Goal: Task Accomplishment & Management: Manage account settings

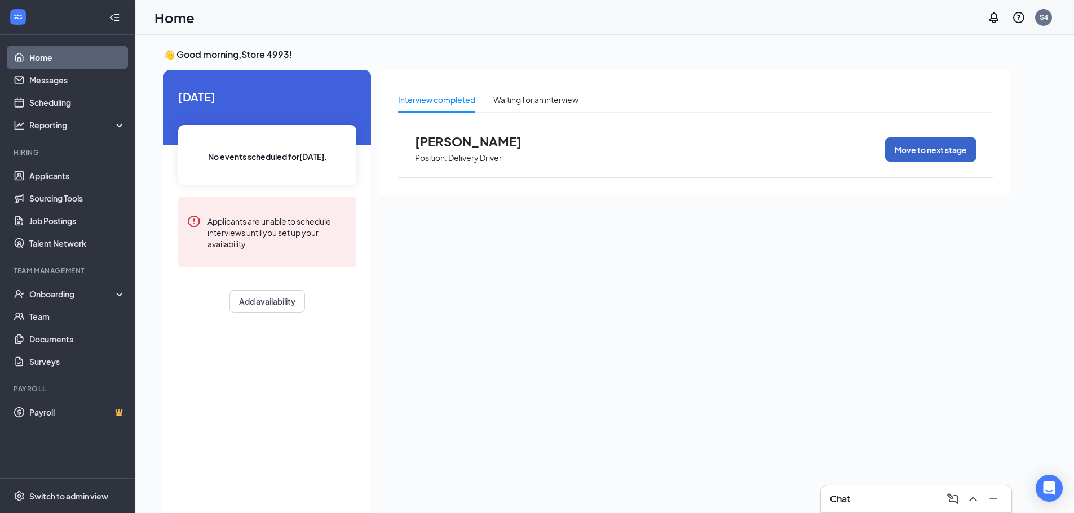
click at [900, 148] on button "Move to next stage" at bounding box center [930, 150] width 91 height 24
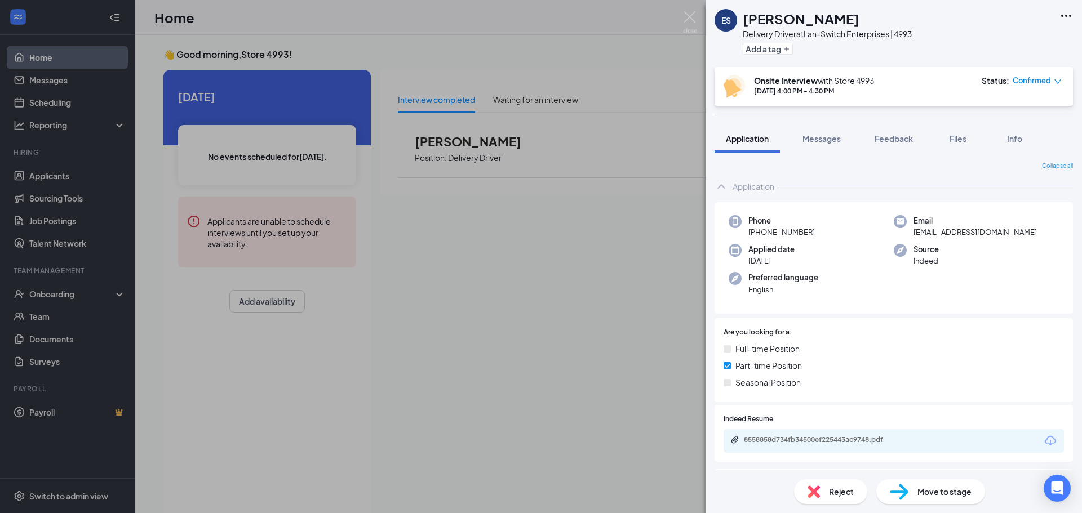
click at [933, 492] on span "Move to stage" at bounding box center [945, 492] width 54 height 12
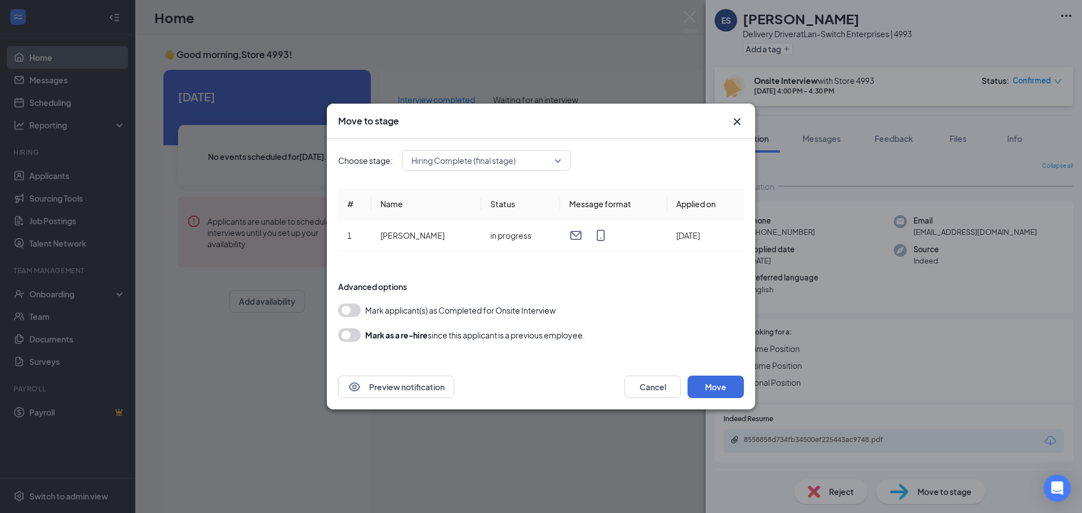
click at [535, 158] on span "Hiring Complete (final stage)" at bounding box center [481, 160] width 140 height 17
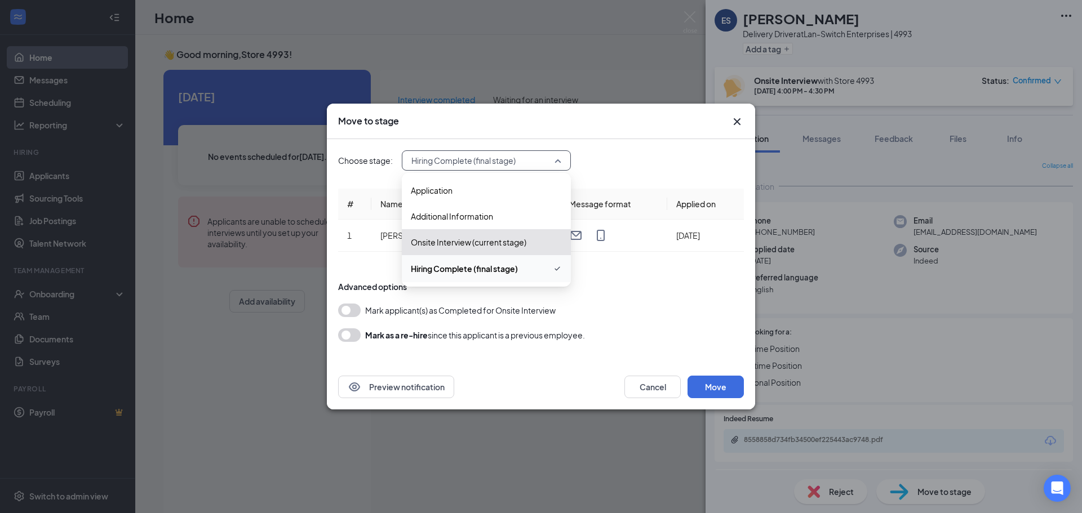
click at [535, 158] on span "Hiring Complete (final stage)" at bounding box center [481, 160] width 140 height 17
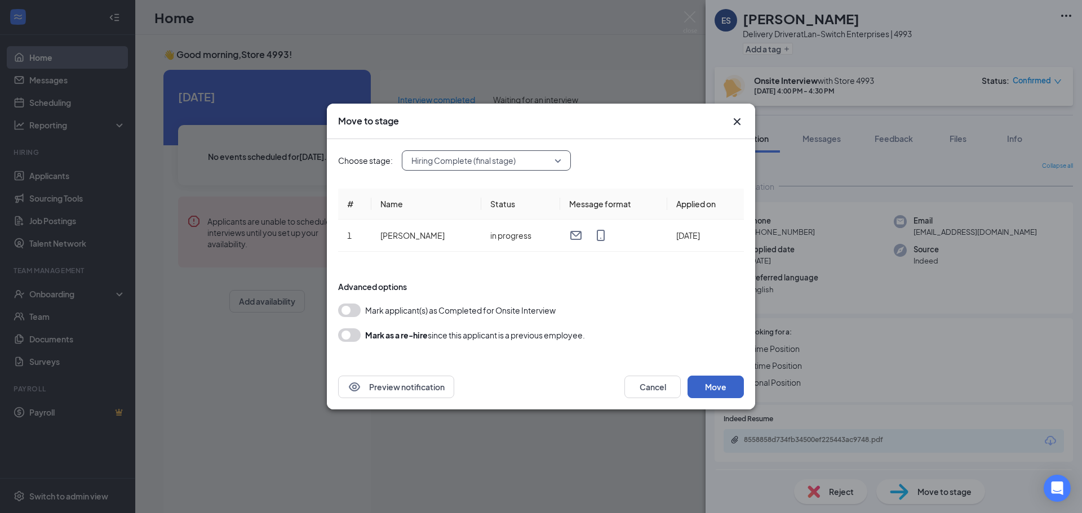
click at [729, 389] on button "Move" at bounding box center [716, 387] width 56 height 23
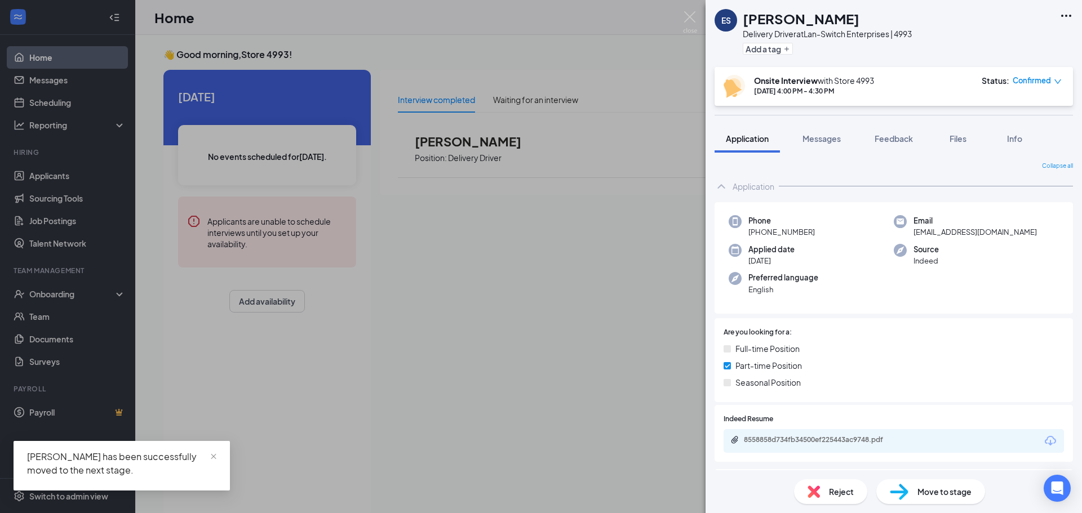
click at [67, 331] on div "ES [PERSON_NAME] Delivery Driver at Lan-Switch Enterprises | 4993 Add a tag Ons…" at bounding box center [541, 256] width 1082 height 513
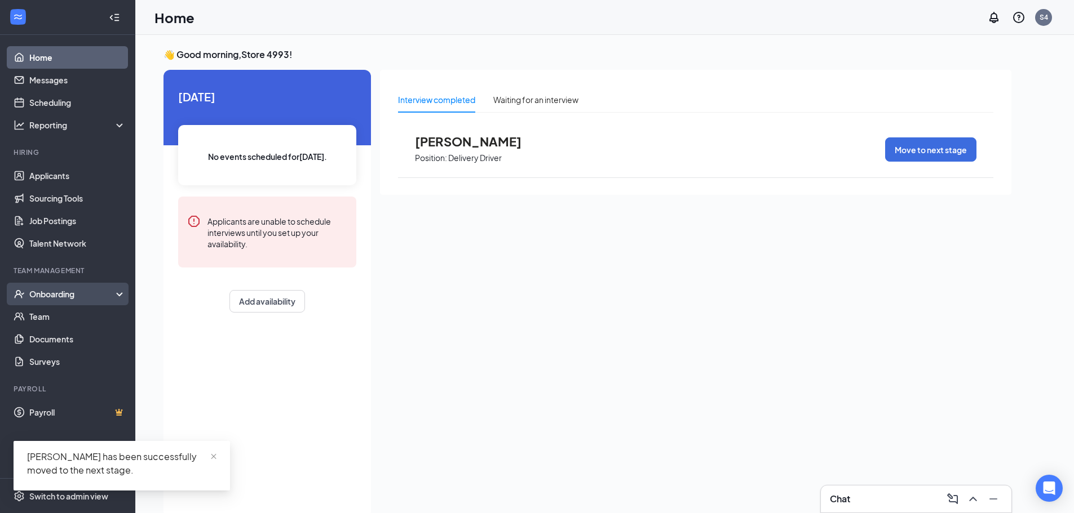
click at [68, 295] on div "Onboarding" at bounding box center [72, 294] width 87 height 11
click at [68, 316] on link "Overview" at bounding box center [77, 316] width 96 height 23
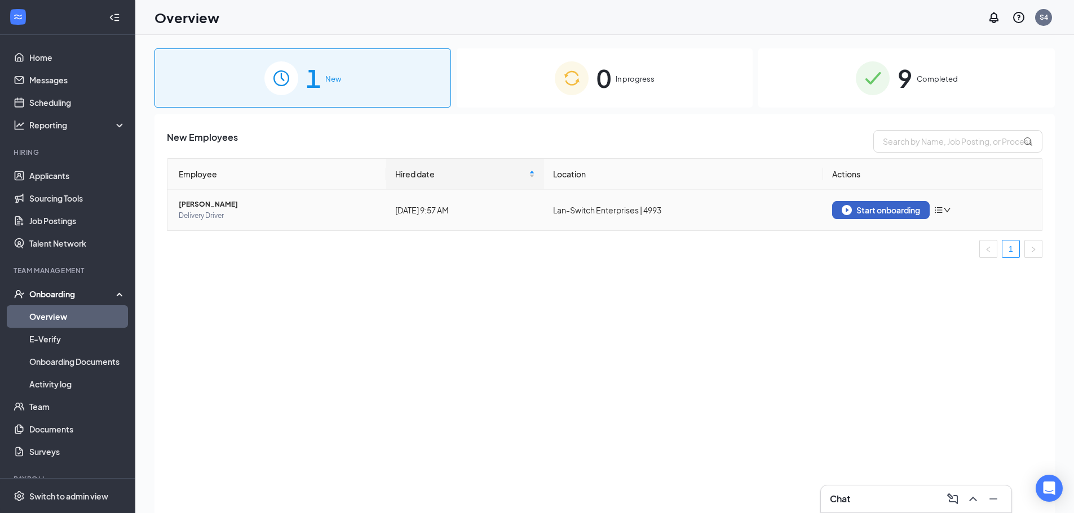
click at [857, 214] on div "Start onboarding" at bounding box center [880, 210] width 78 height 10
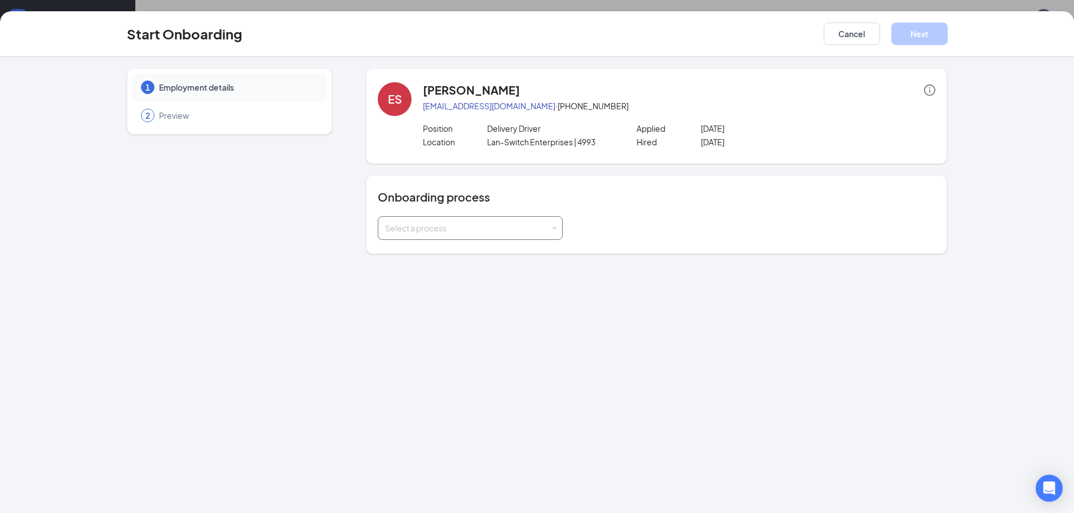
click at [482, 227] on div "Select a process" at bounding box center [467, 228] width 165 height 11
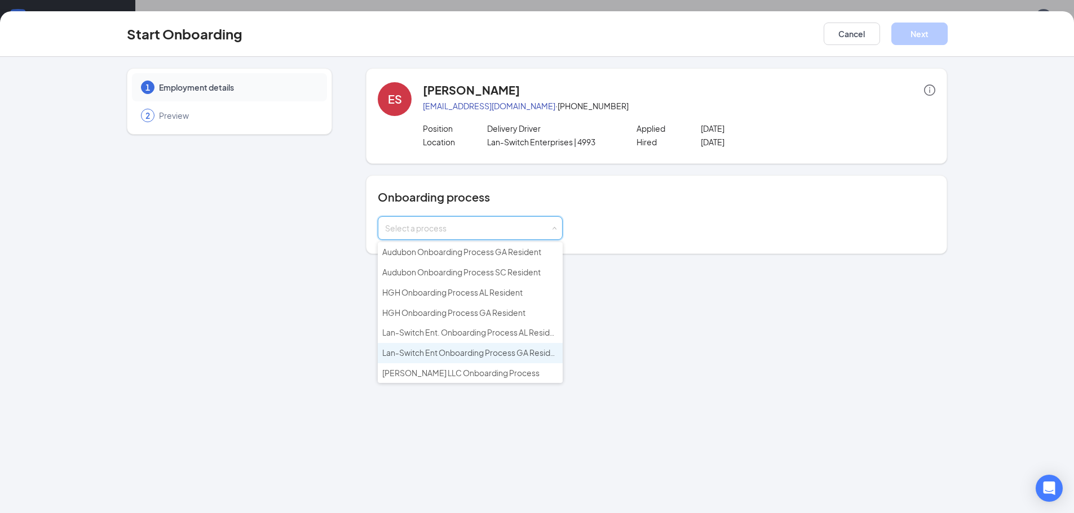
click at [478, 352] on span "Lan-Switch Ent Onboarding Process GA Resident" at bounding box center [472, 353] width 180 height 10
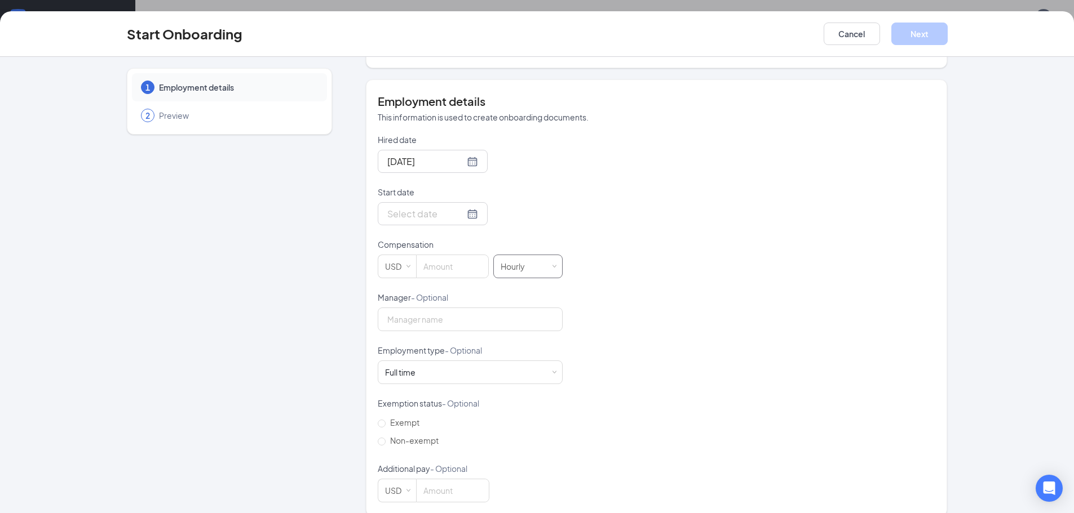
scroll to position [201, 0]
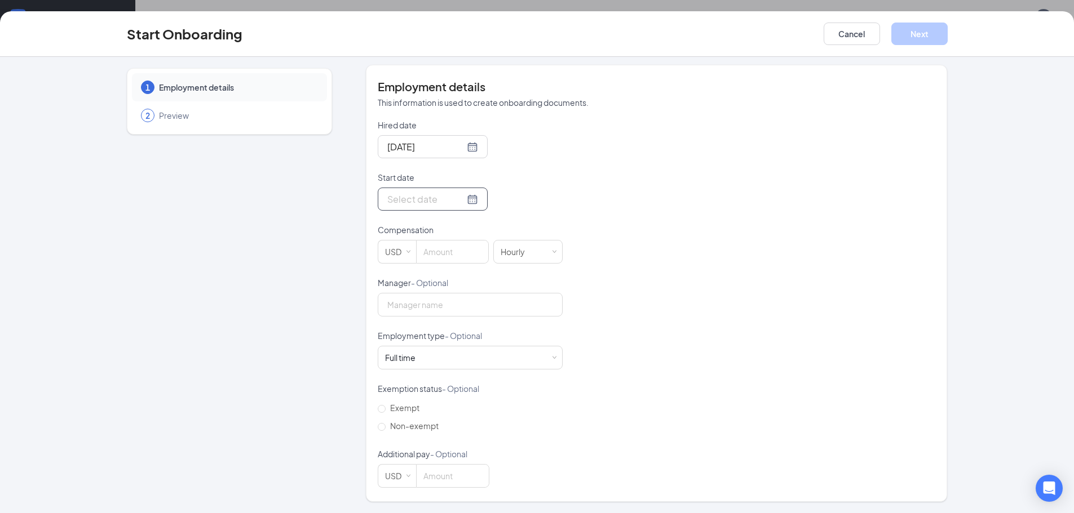
click at [458, 202] on div at bounding box center [432, 199] width 91 height 14
type input "[DATE]"
click at [472, 333] on div "28" at bounding box center [476, 334] width 14 height 14
click at [457, 254] on input at bounding box center [453, 252] width 72 height 23
click at [485, 309] on input "Manager - Optional" at bounding box center [470, 305] width 185 height 24
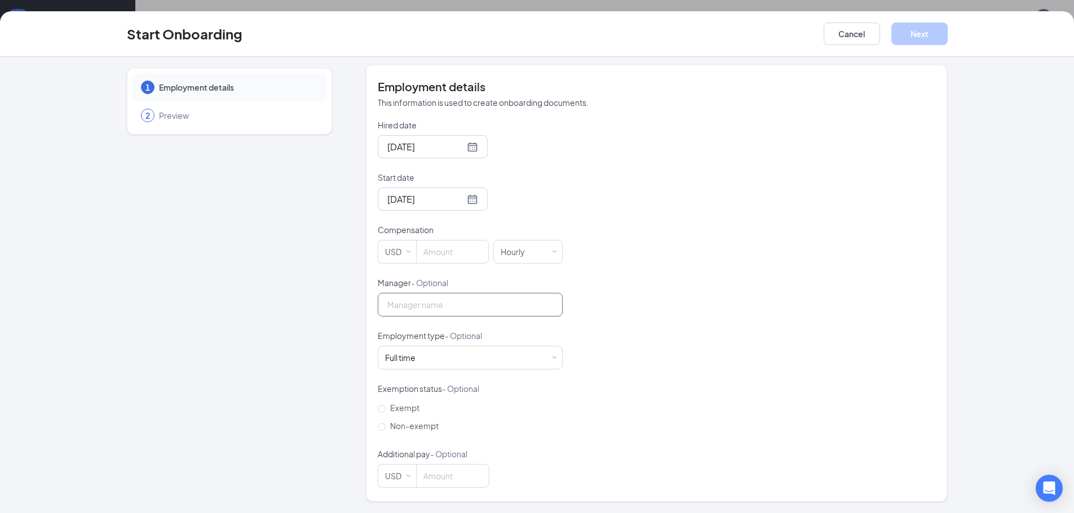
type input "[PERSON_NAME]"
click at [438, 353] on div "Full time Works 30+ hours per week and is reasonably expected to work" at bounding box center [470, 358] width 170 height 23
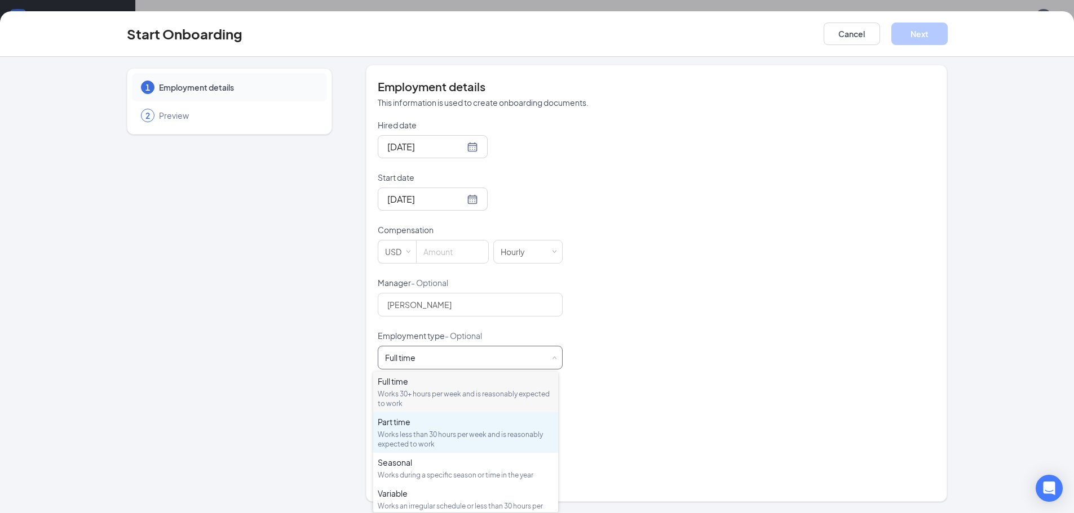
click at [431, 437] on div "Works less than 30 hours per week and is reasonably expected to work" at bounding box center [466, 439] width 176 height 19
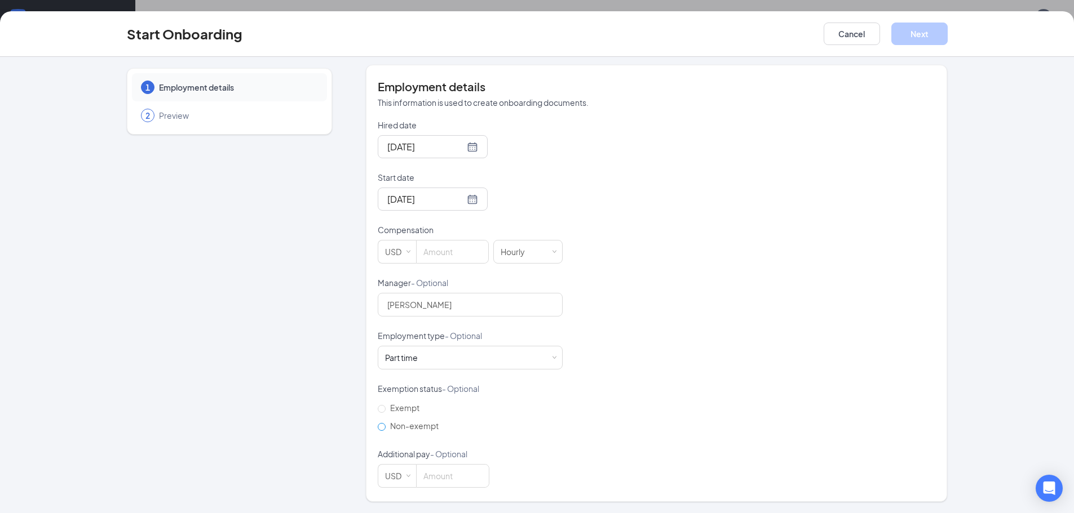
click at [379, 424] on input "Non-exempt" at bounding box center [382, 427] width 8 height 8
radio input "true"
click at [426, 256] on input at bounding box center [453, 252] width 72 height 23
type input "8.75"
click at [560, 245] on div "Hired date [DATE] Start date [DATE] [DATE] Su Mo Tu We Th Fr Sa 27 28 29 30 31 …" at bounding box center [656, 303] width 557 height 369
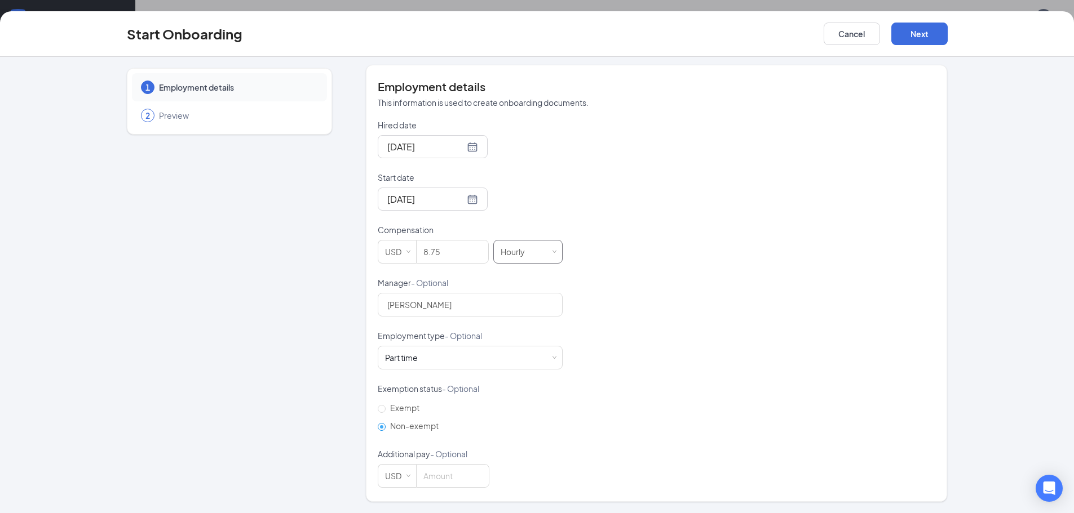
click at [554, 251] on div "Hourly" at bounding box center [527, 252] width 69 height 24
click at [928, 31] on button "Next" at bounding box center [919, 34] width 56 height 23
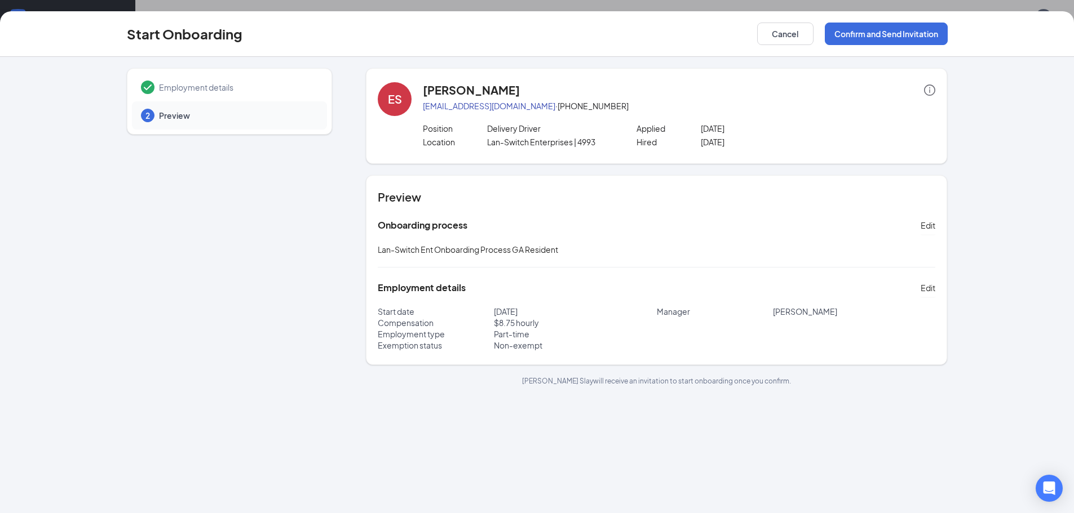
click at [189, 88] on span "Employment details" at bounding box center [237, 87] width 157 height 11
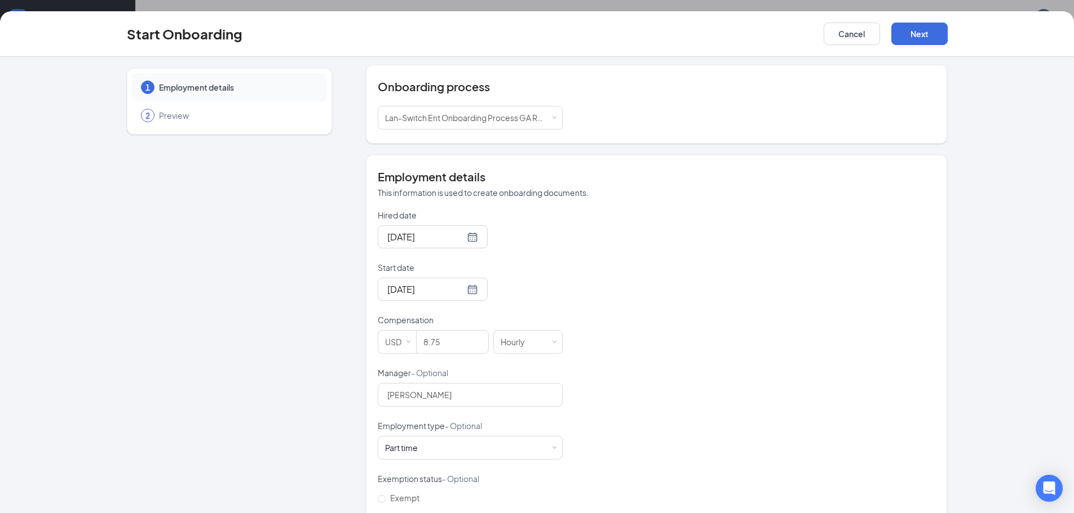
scroll to position [113, 0]
click at [458, 338] on input "8.75" at bounding box center [453, 340] width 72 height 23
type input "8.75"
click at [910, 33] on button "Next" at bounding box center [919, 34] width 56 height 23
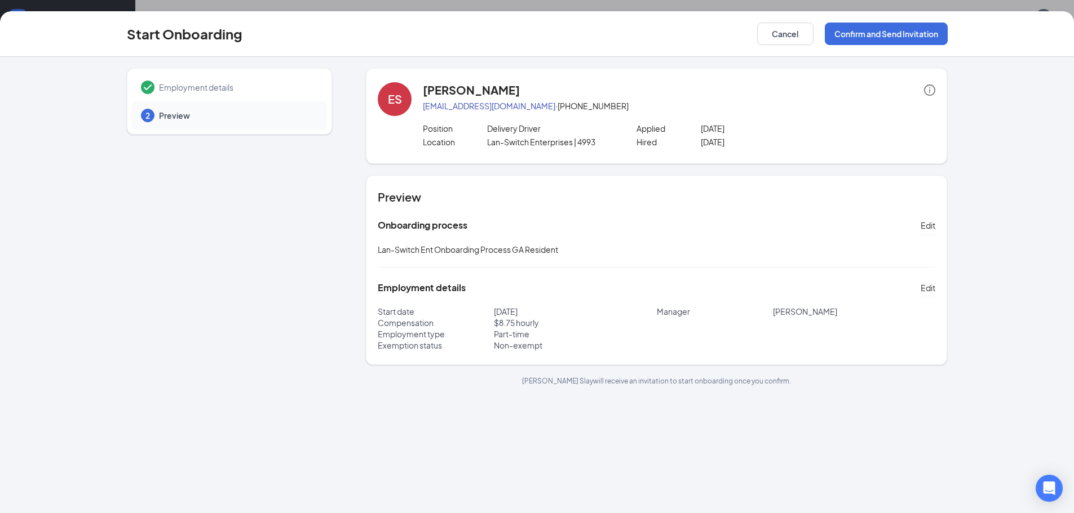
scroll to position [0, 0]
click at [913, 31] on button "Confirm and Send Invitation" at bounding box center [886, 34] width 123 height 23
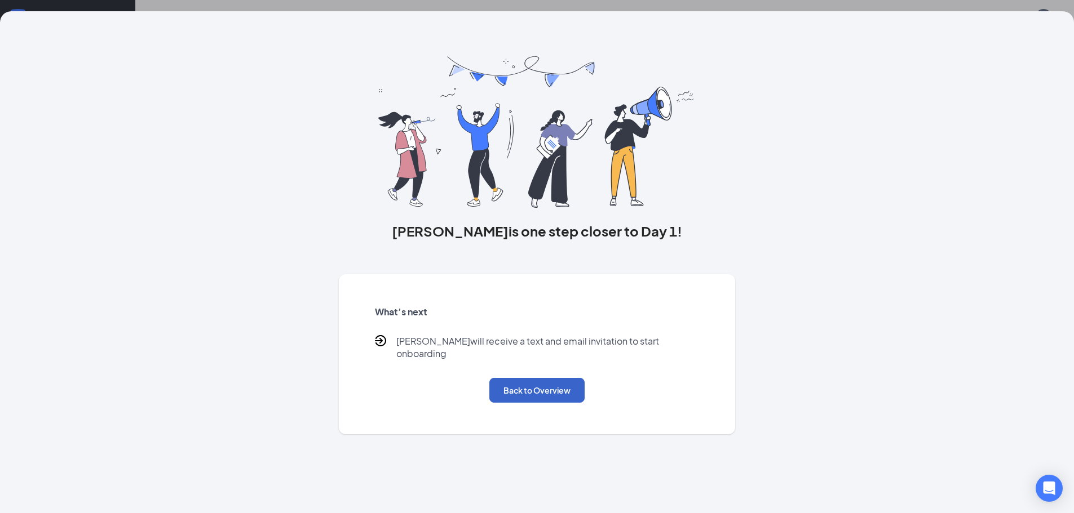
click at [546, 384] on button "Back to Overview" at bounding box center [536, 390] width 95 height 25
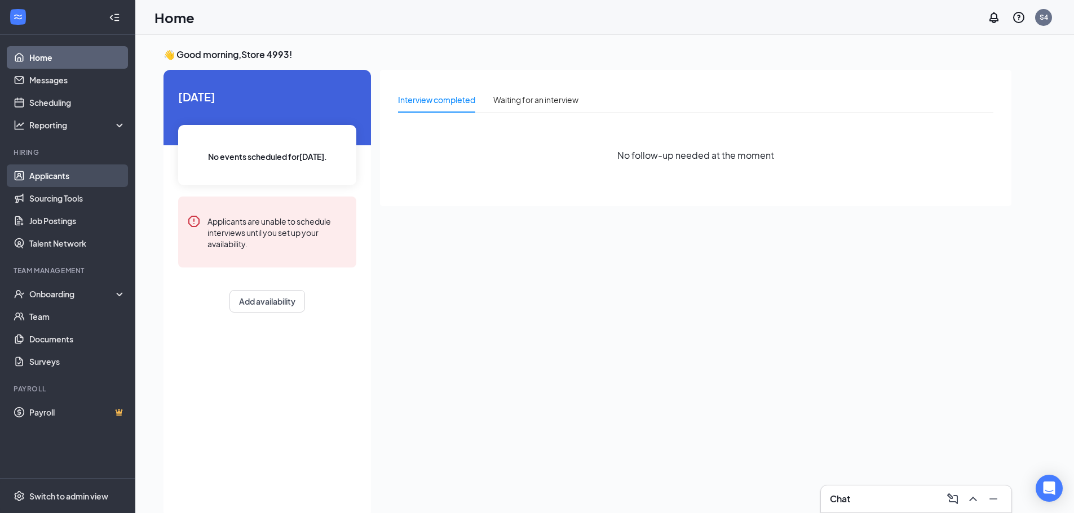
click at [82, 170] on link "Applicants" at bounding box center [77, 176] width 96 height 23
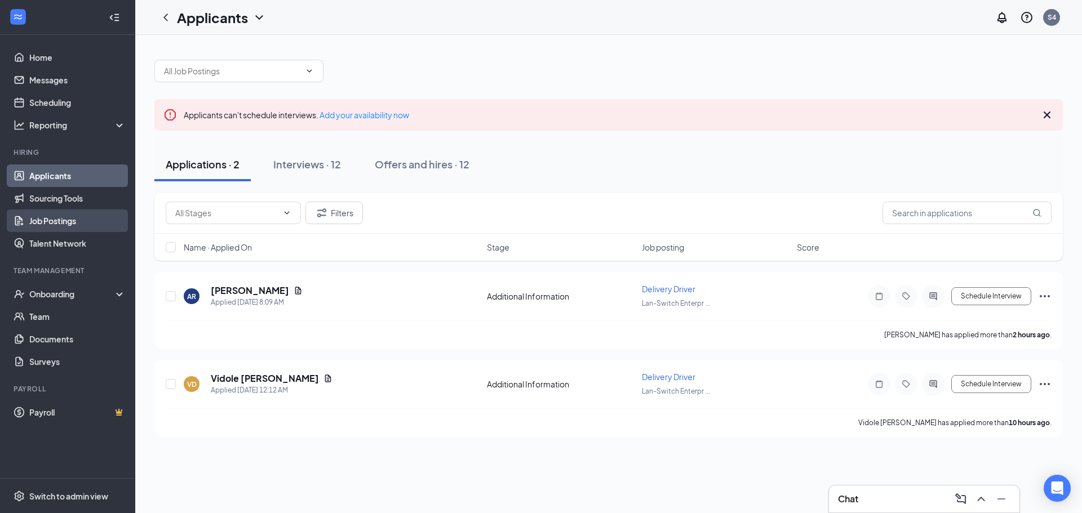
click at [85, 218] on link "Job Postings" at bounding box center [77, 221] width 96 height 23
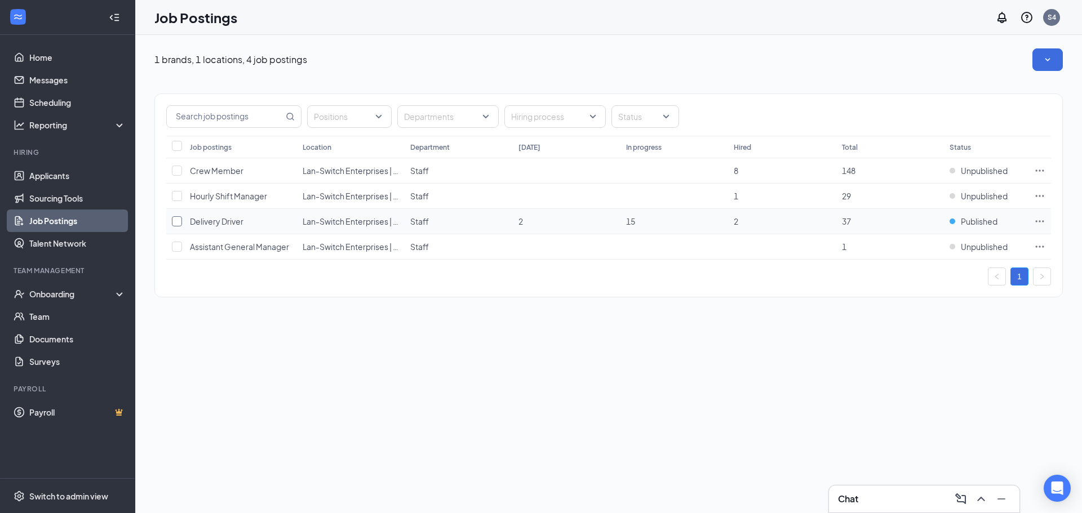
click at [179, 220] on input "checkbox" at bounding box center [177, 221] width 10 height 10
checkbox input "true"
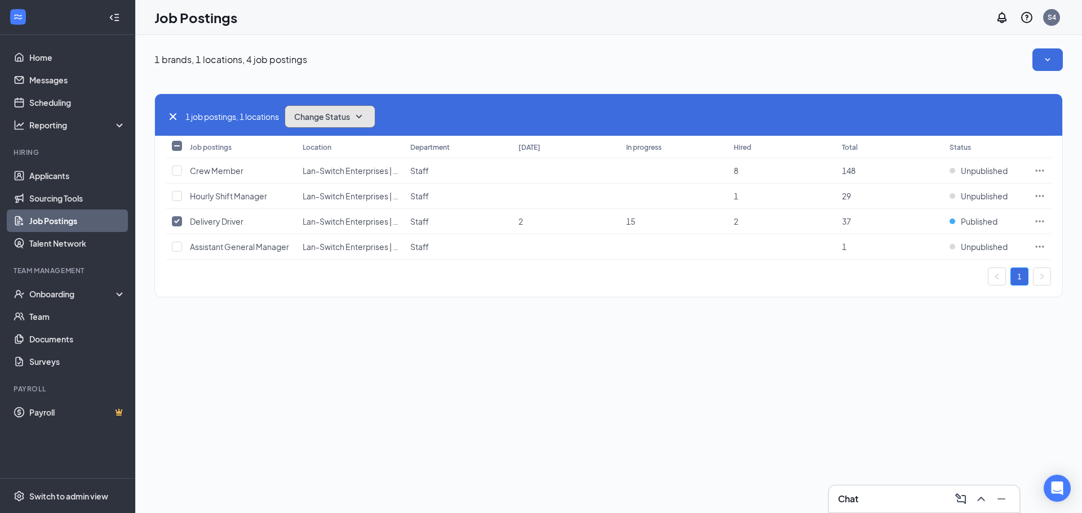
click at [350, 120] on span "Change Status" at bounding box center [322, 117] width 56 height 8
click at [339, 173] on div "Unpublish" at bounding box center [354, 171] width 135 height 25
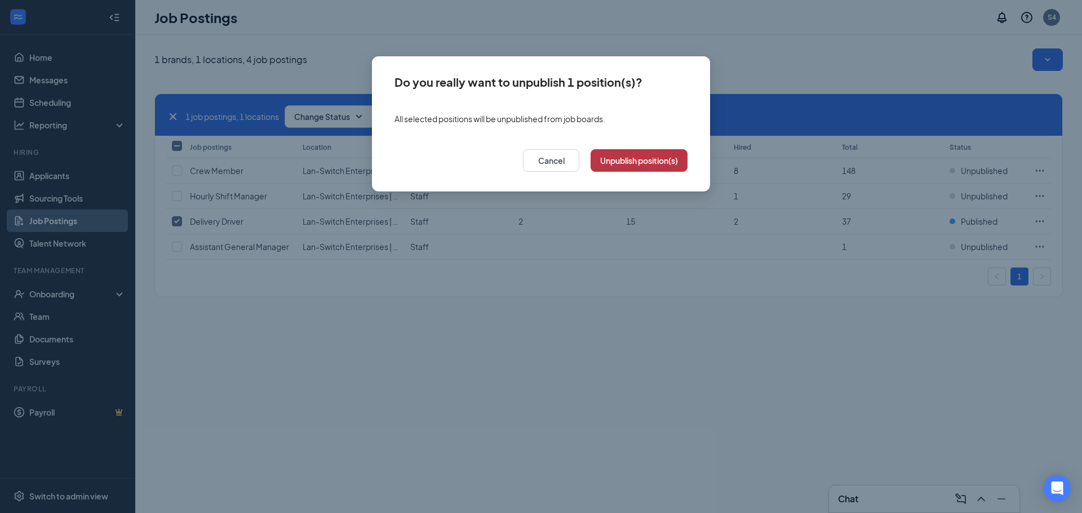
click at [637, 159] on button "Unpublish position(s)" at bounding box center [639, 160] width 97 height 23
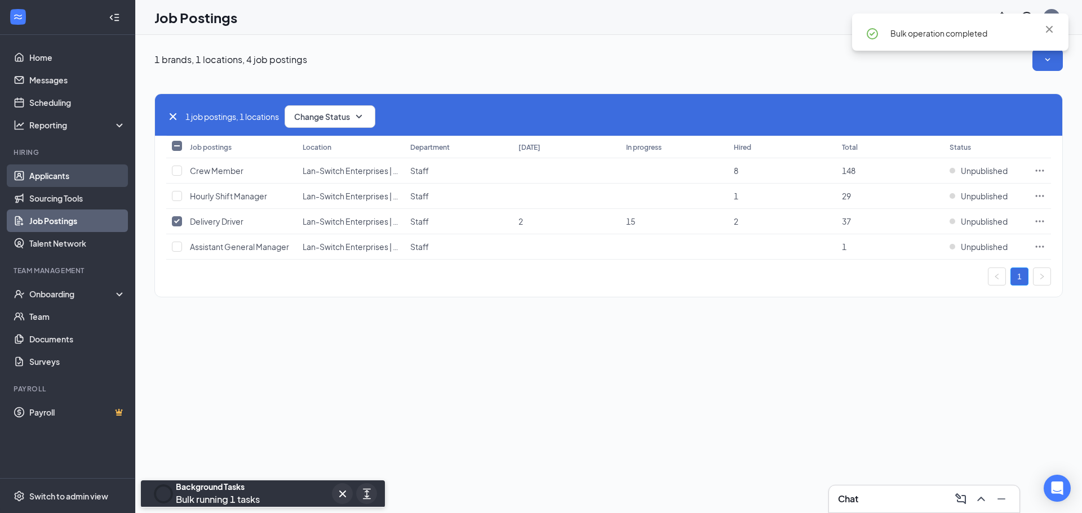
click at [65, 177] on link "Applicants" at bounding box center [77, 176] width 96 height 23
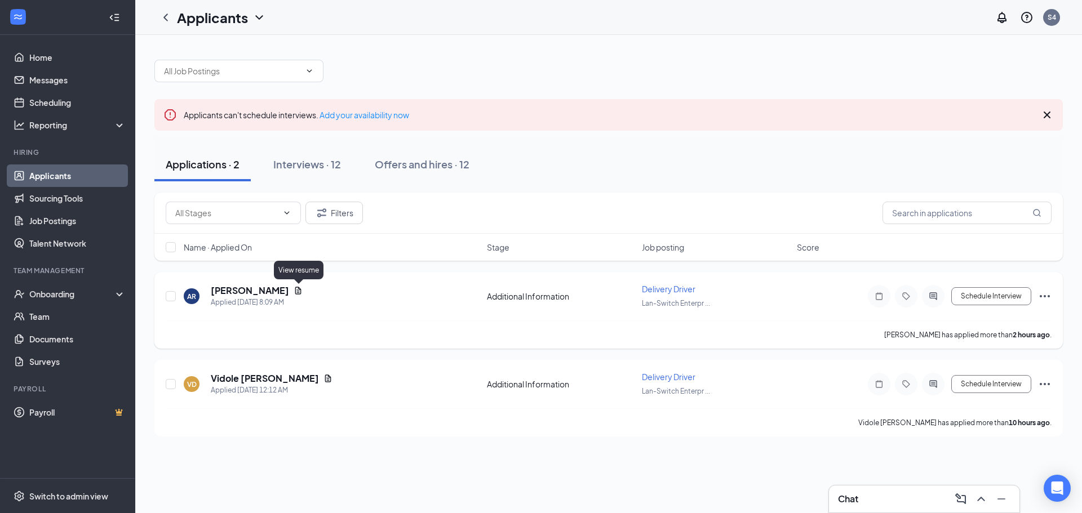
click at [299, 290] on icon "Document" at bounding box center [298, 290] width 9 height 9
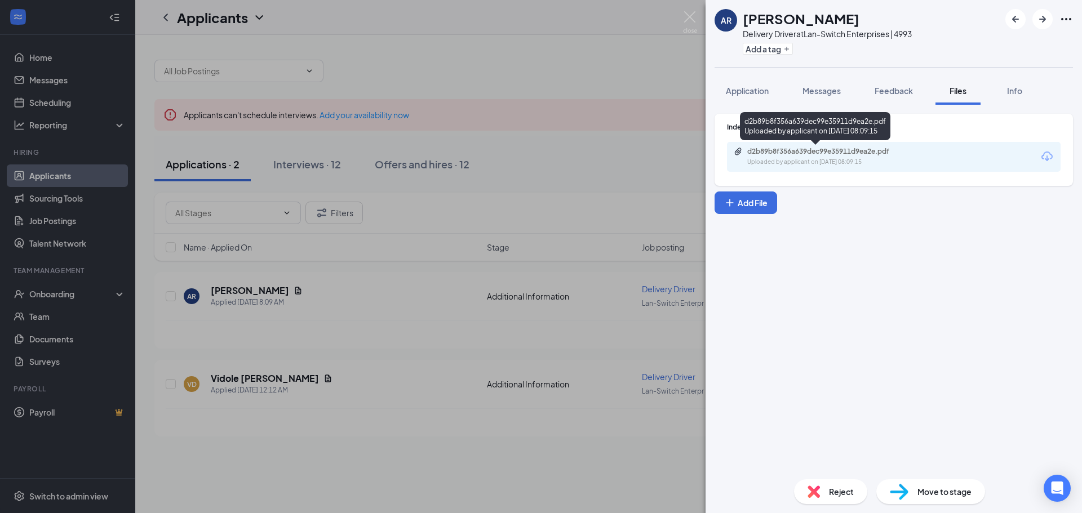
click at [821, 149] on div "d2b89b8f356a639dec99e35911d9ea2e.pdf" at bounding box center [826, 151] width 158 height 9
